Goal: Transaction & Acquisition: Purchase product/service

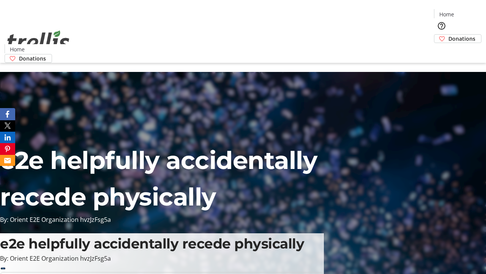
click at [449, 35] on span "Donations" at bounding box center [462, 39] width 27 height 8
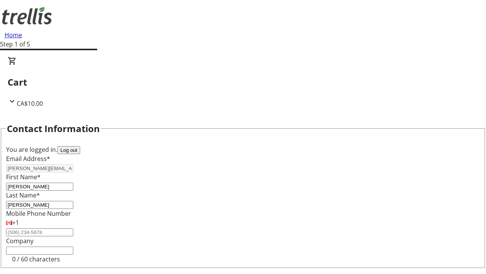
select select "CA"
type input "[STREET_ADDRESS][PERSON_NAME]"
type input "Kelowna"
select select "BC"
type input "Kelowna"
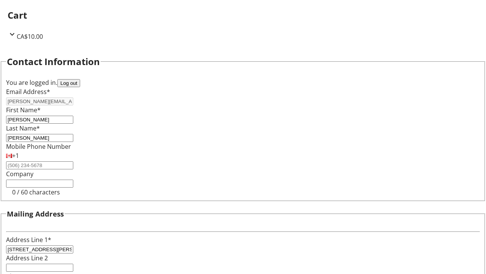
scroll to position [102, 0]
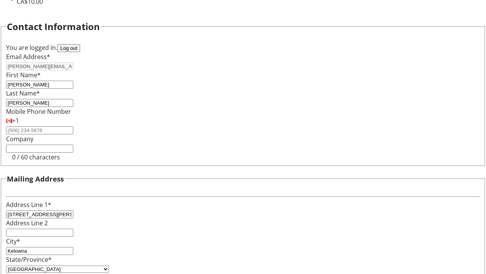
type input "V1Y 0C2"
